Goal: Transaction & Acquisition: Purchase product/service

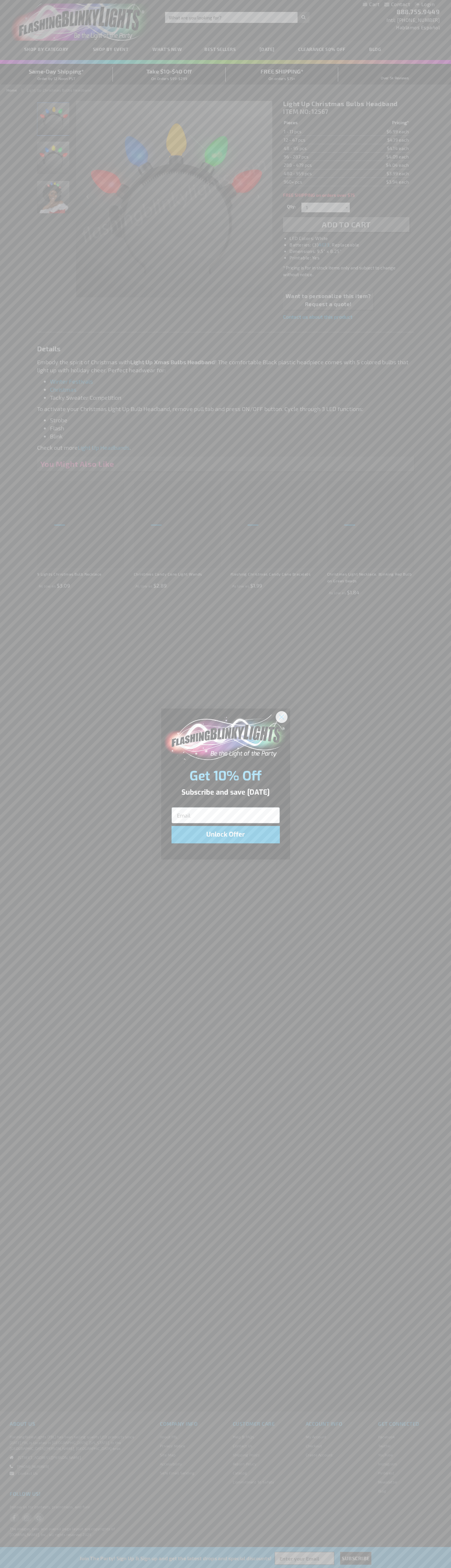
click at [281, 716] on icon "Close dialog" at bounding box center [281, 716] width 5 height 5
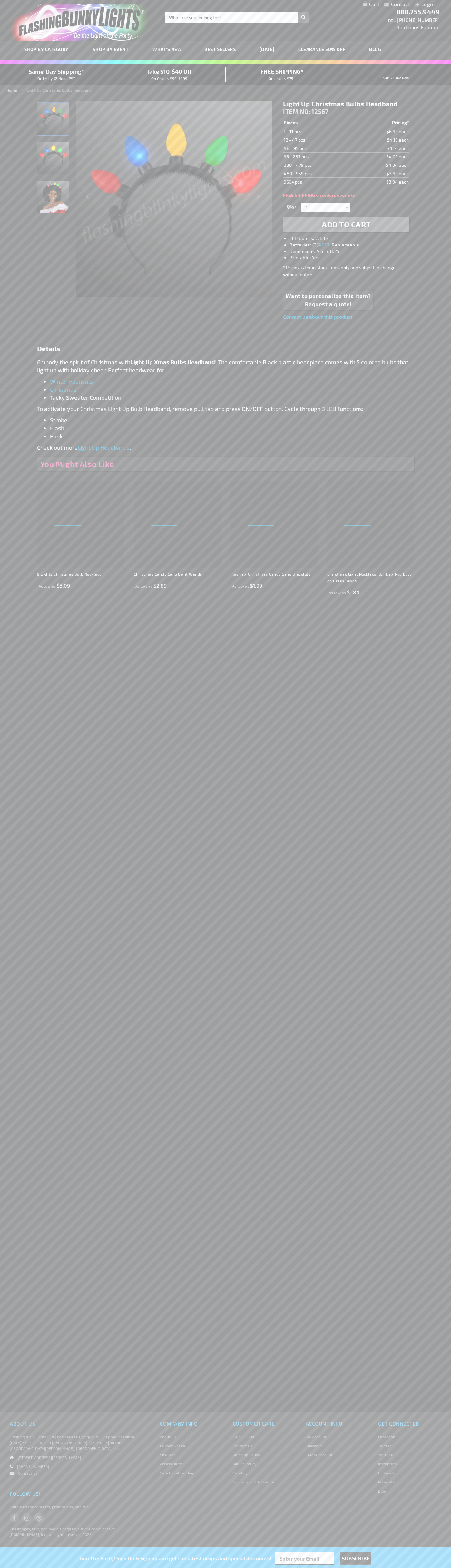
click at [346, 225] on span "Add to Cart" at bounding box center [346, 225] width 49 height 10
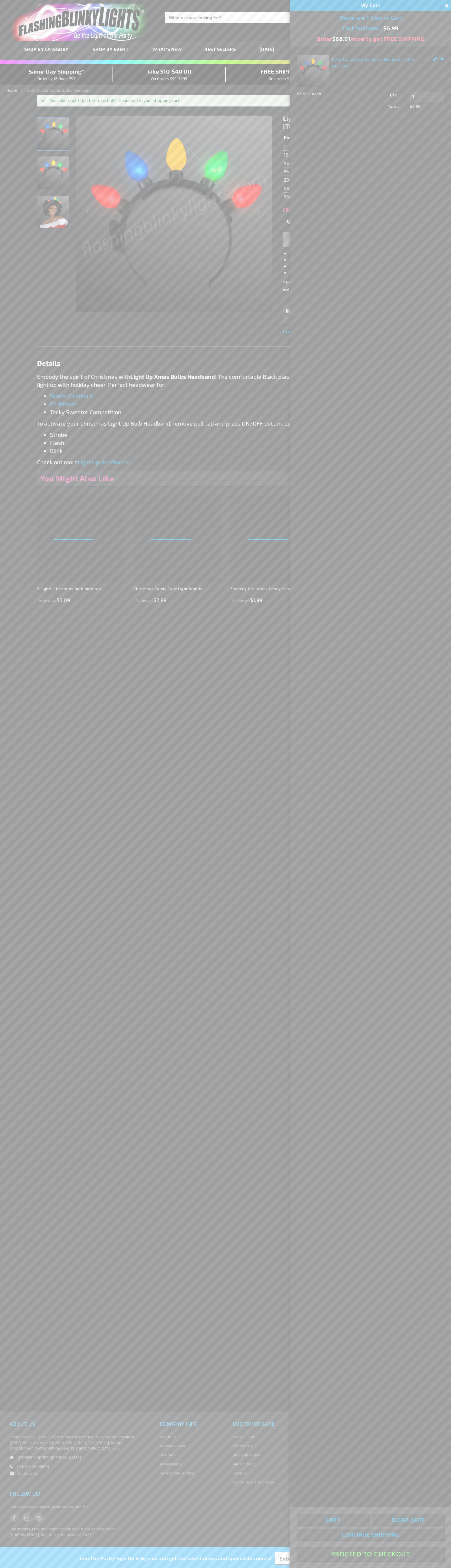
click at [371, 1554] on button "Proceed To Checkout" at bounding box center [371, 1554] width 148 height 15
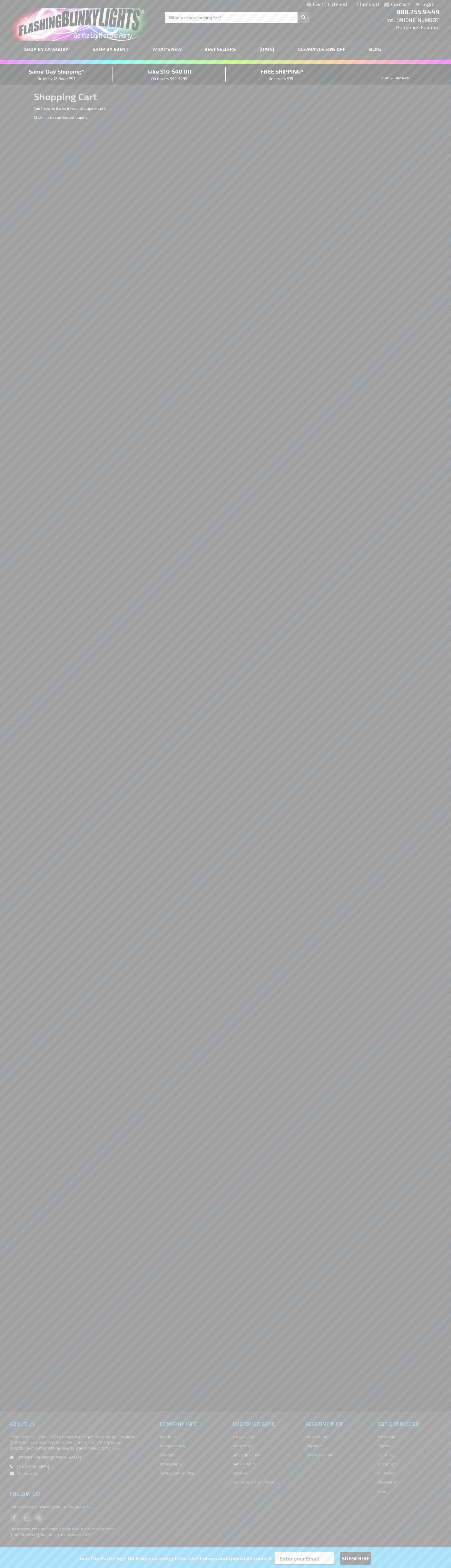
click at [57, 75] on span "Same-Day Shipping*" at bounding box center [56, 71] width 55 height 7
click at [369, 4] on link "Checkout" at bounding box center [368, 4] width 23 height 6
click at [57, 75] on span "Same-Day Shipping*" at bounding box center [56, 71] width 55 height 7
click at [341, 14] on div "Toggle Nav Search Search × Search 888.755.9449 Intl: 818-753-8303 Hablamos Espa…" at bounding box center [226, 20] width 451 height 40
click at [426, 187] on div "Contact Compare Products Login Skip to Content My Cart My Cart Close You have n…" at bounding box center [226, 784] width 451 height 1568
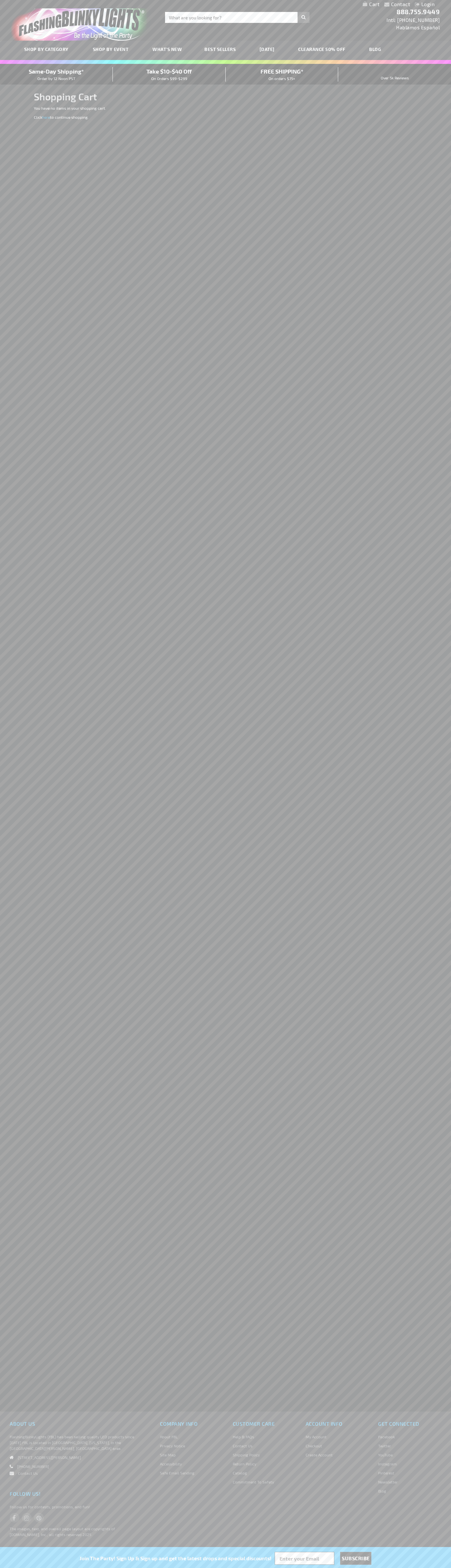
click at [68, 1568] on html "The store will not work correctly when cookies are disabled. Contact Compare Pr…" at bounding box center [226, 784] width 451 height 1568
click at [6, 1031] on div "Contact Compare Products Login Skip to Content My Cart My Cart Close You have n…" at bounding box center [226, 784] width 451 height 1568
